Goal: Find specific page/section: Find specific page/section

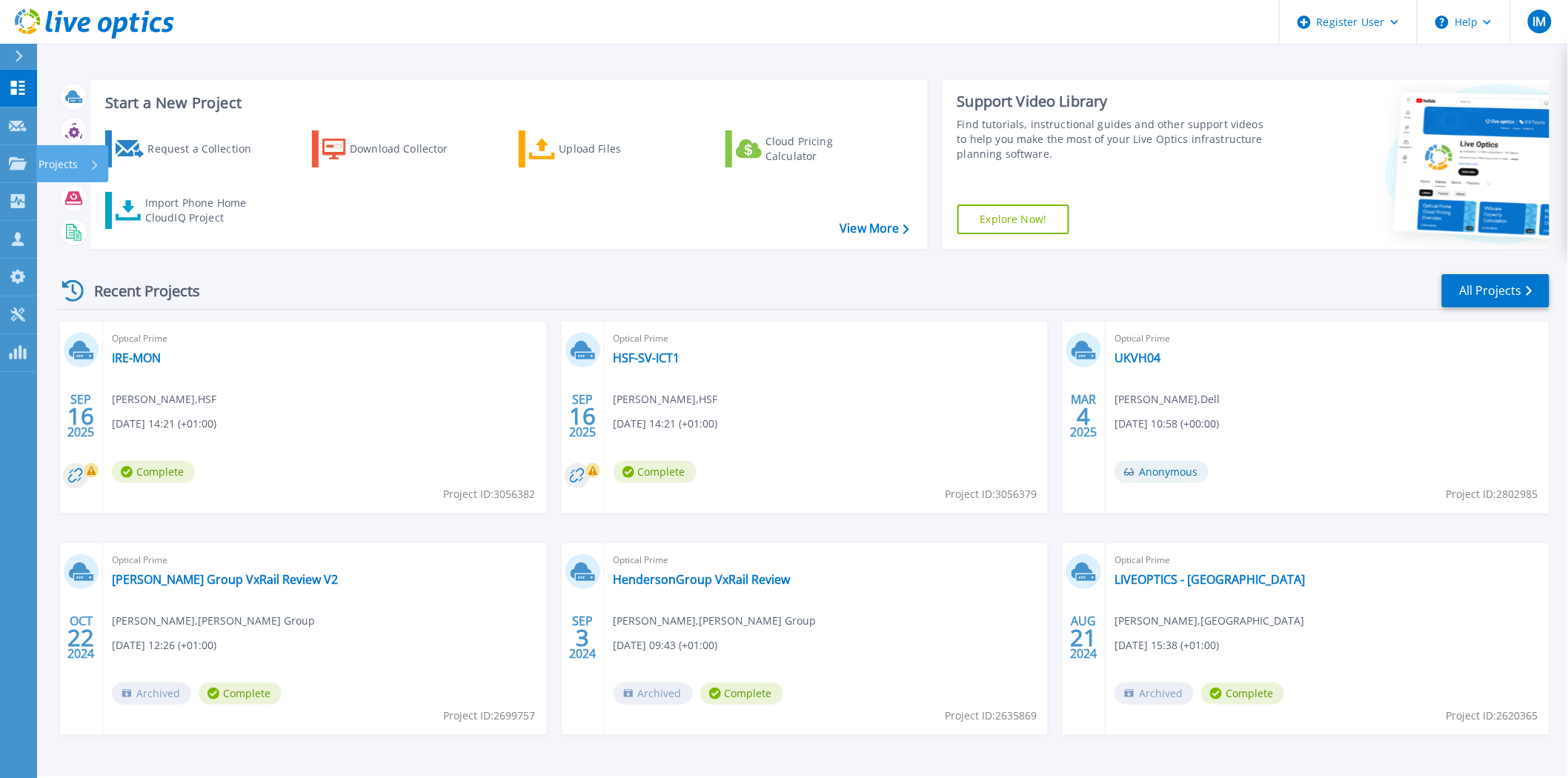
click at [15, 159] on icon at bounding box center [18, 163] width 18 height 12
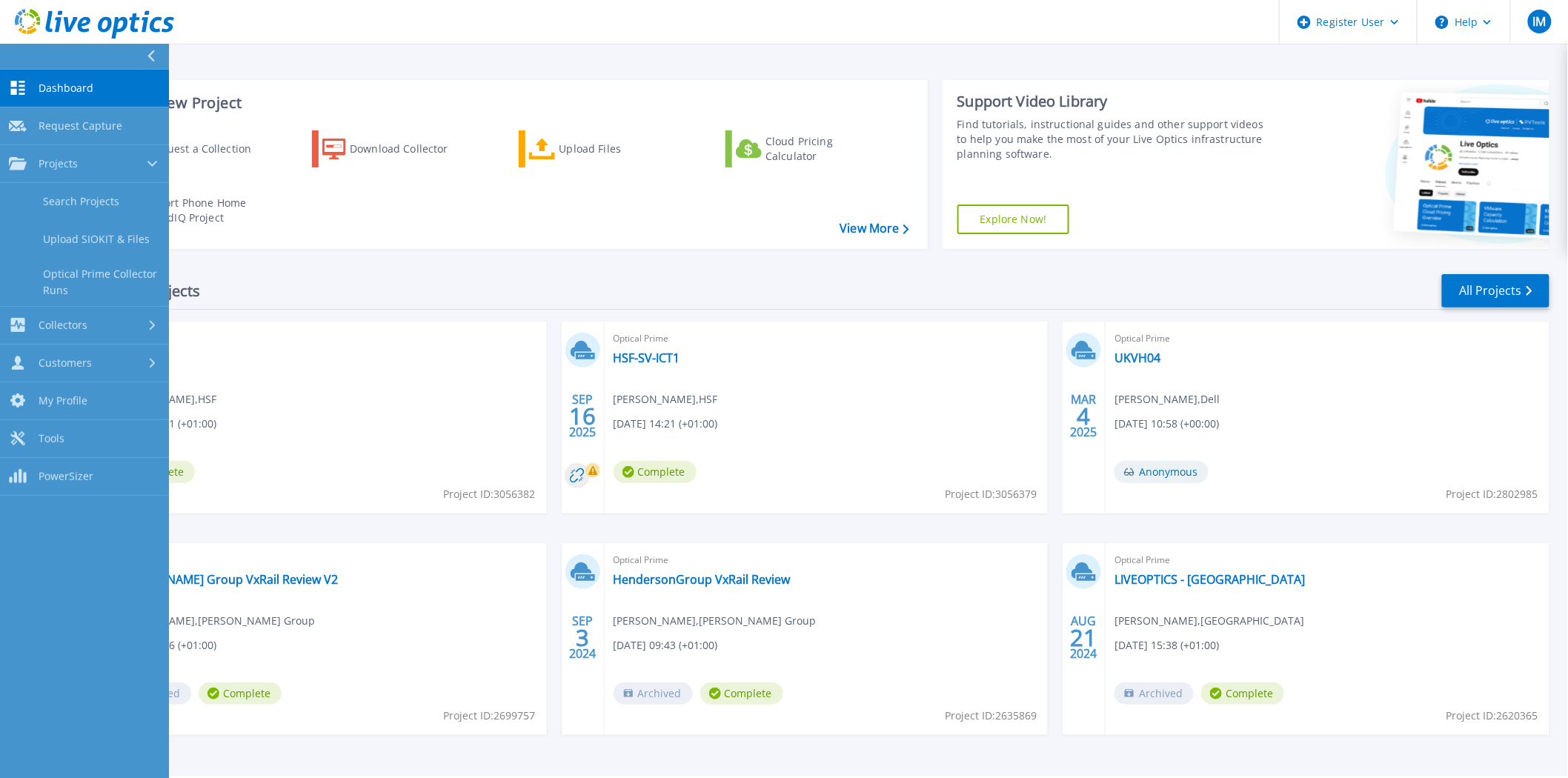
drag, startPoint x: 91, startPoint y: 196, endPoint x: 553, endPoint y: 180, distance: 462.3
click at [92, 196] on link "Search Projects" at bounding box center [85, 201] width 169 height 38
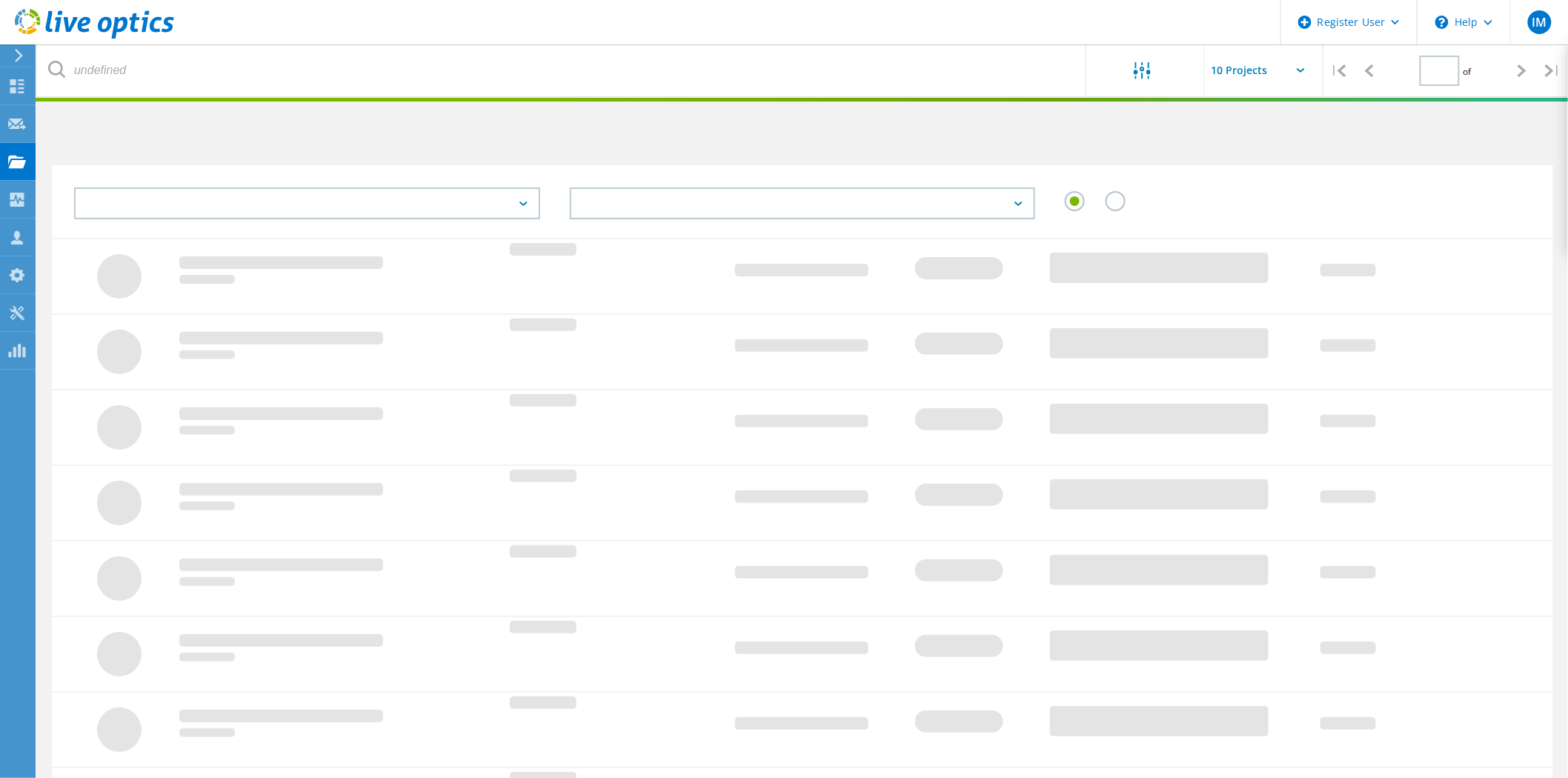
type input "1"
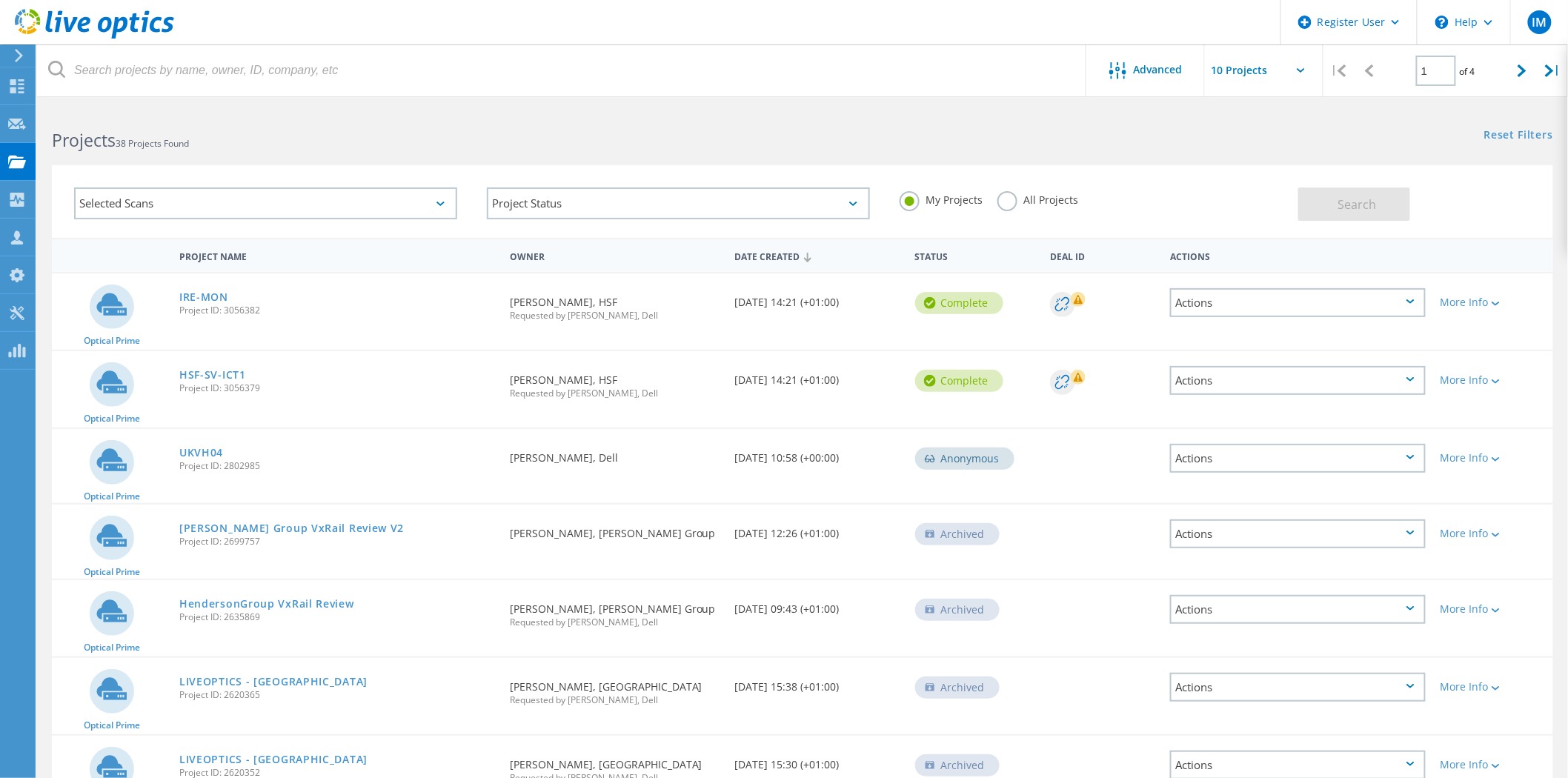
click at [605, 189] on div "Project Status In Progress Complete Published Anonymous Archived Error" at bounding box center [678, 204] width 413 height 62
click at [1038, 203] on label "All Projects" at bounding box center [1037, 198] width 81 height 14
click at [0, 0] on input "All Projects" at bounding box center [0, 0] width 0 height 0
click at [1033, 195] on label "All Projects" at bounding box center [1037, 198] width 81 height 14
click at [0, 0] on input "All Projects" at bounding box center [0, 0] width 0 height 0
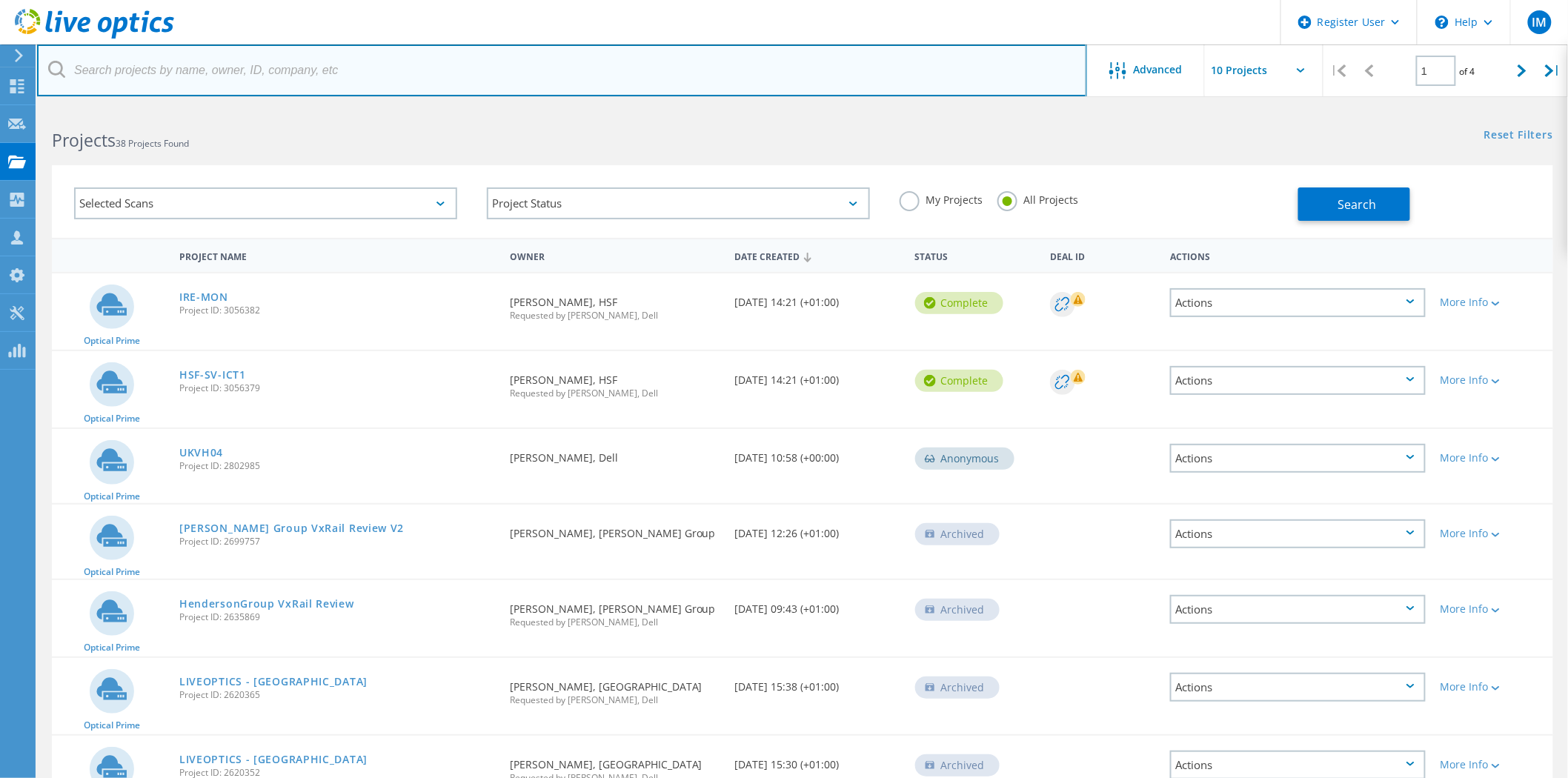
click at [294, 75] on input "text" at bounding box center [562, 70] width 1050 height 52
paste input "richard.broadwith@ukme.co.uk"
type input "richard.broadwith@ukme.co.uk"
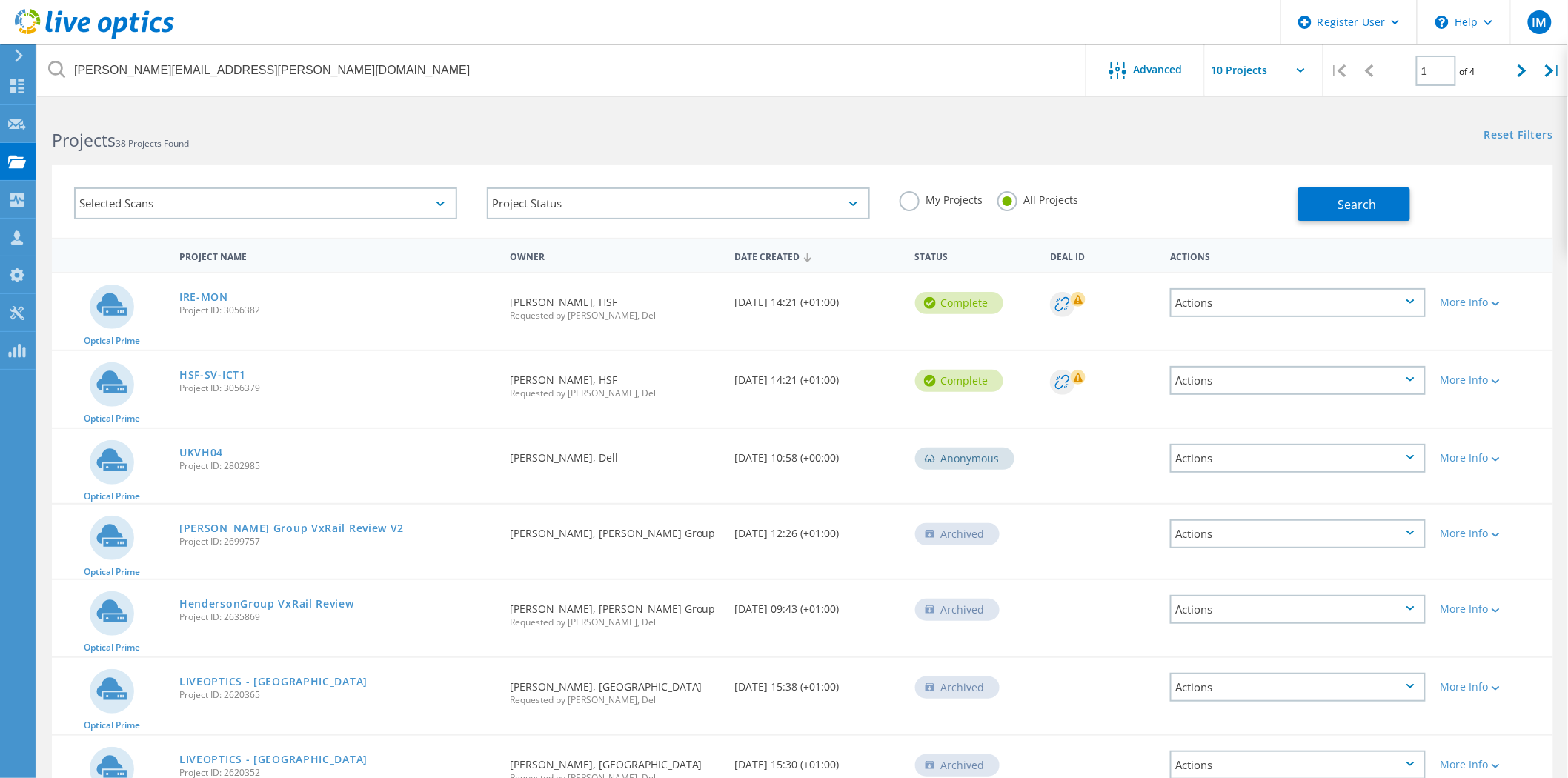
click at [1324, 201] on button "Search" at bounding box center [1354, 204] width 112 height 33
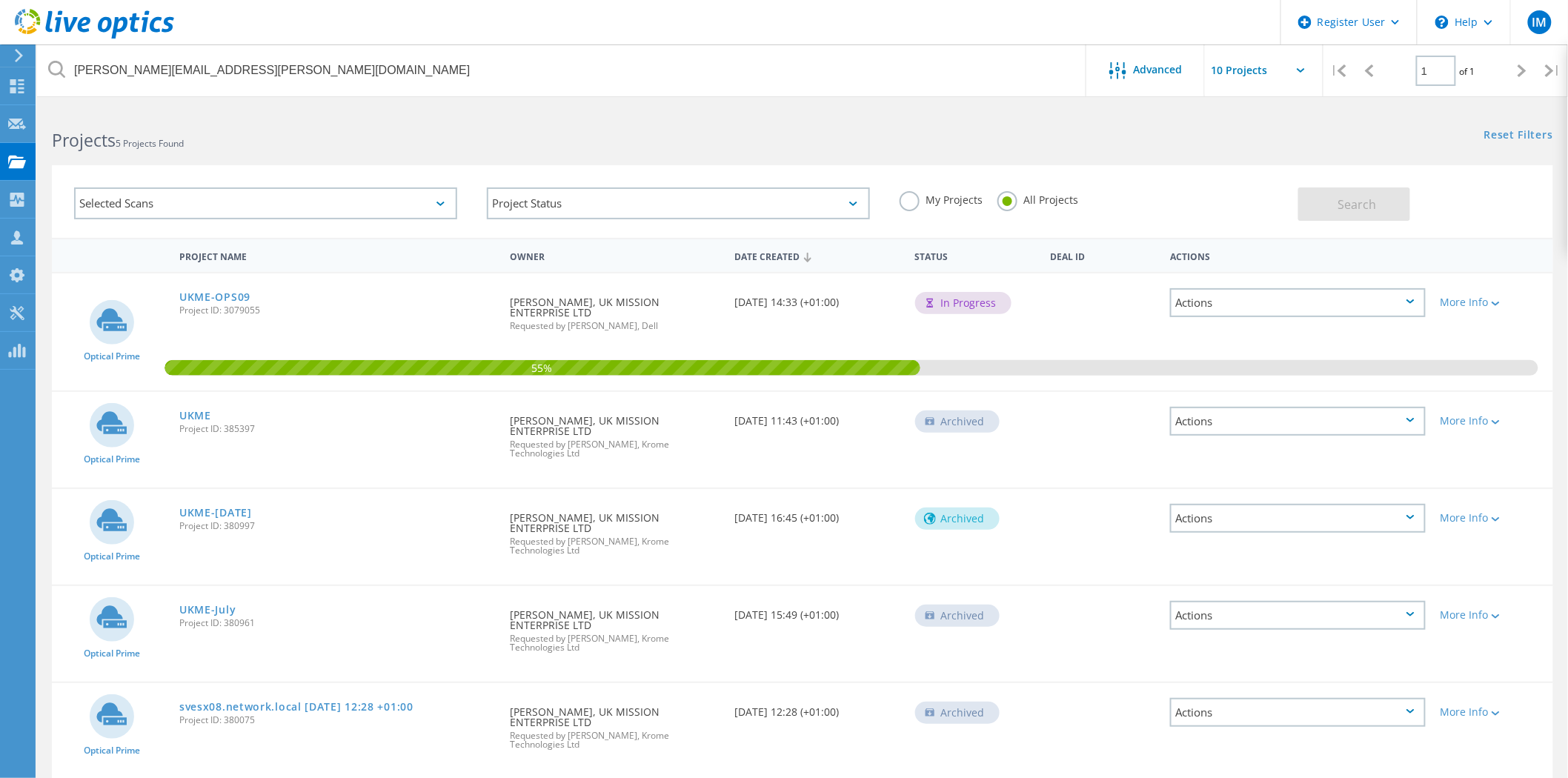
drag, startPoint x: 439, startPoint y: 109, endPoint x: 541, endPoint y: 112, distance: 102.0
click at [439, 109] on div "Projects 5 Projects Found" at bounding box center [420, 127] width 766 height 39
